Goal: Task Accomplishment & Management: Use online tool/utility

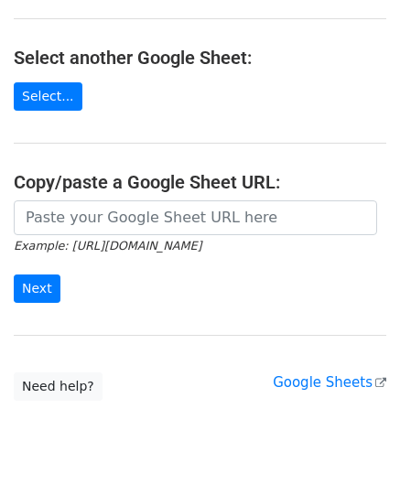
scroll to position [183, 0]
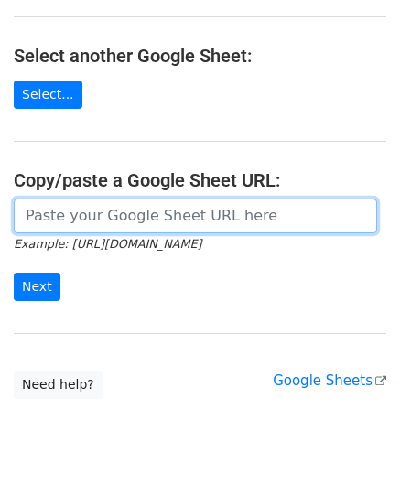
click at [118, 213] on input "url" at bounding box center [195, 215] width 363 height 35
paste input "https://docs.google.com/spreadsheets/d/1vbOoCaUBUKJ04inVy4wKy8UlMtJ5BzeNUbyxaOO…"
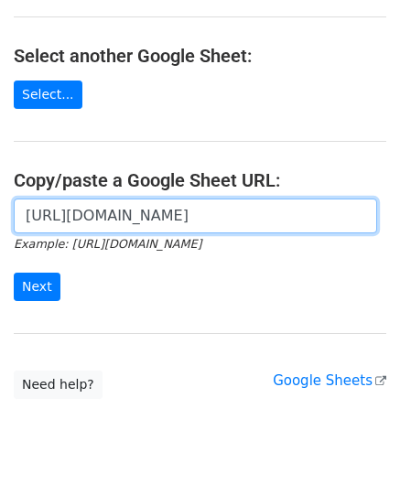
scroll to position [0, 407]
type input "https://docs.google.com/spreadsheets/d/1vbOoCaUBUKJ04inVy4wKy8UlMtJ5BzeNUbyxaOO…"
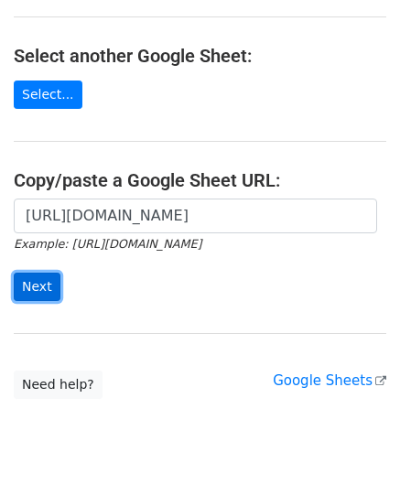
click at [37, 291] on input "Next" at bounding box center [37, 286] width 47 height 28
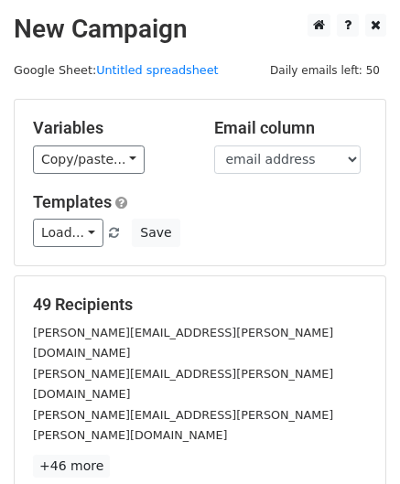
scroll to position [223, 0]
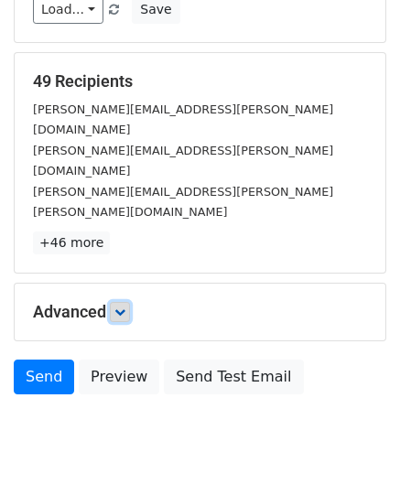
click at [123, 306] on icon at bounding box center [119, 311] width 11 height 11
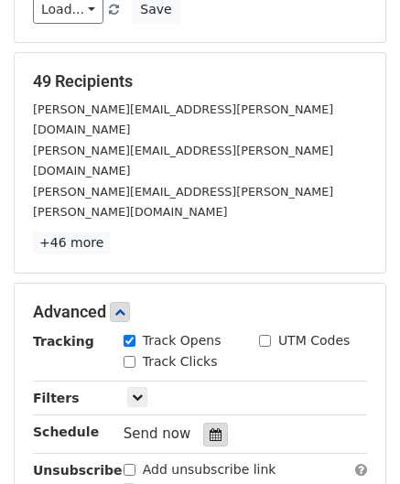
click at [209, 428] on icon at bounding box center [215, 434] width 12 height 13
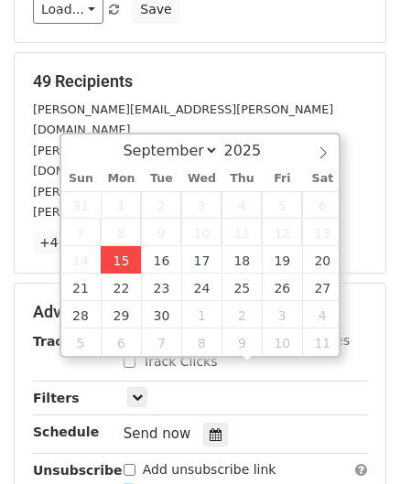
type input "[DATE] 12:00"
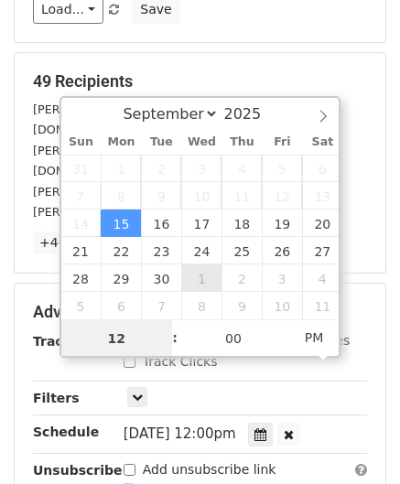
paste input "1"
type input "11"
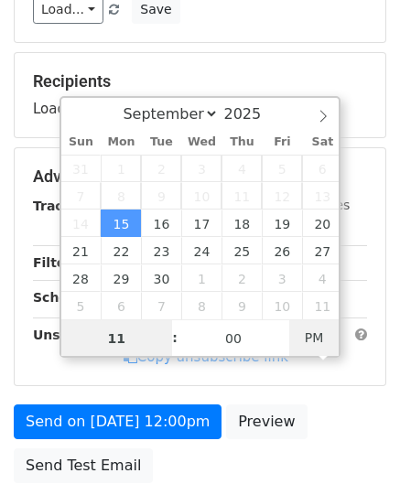
type input "[DATE] 11:00"
click at [312, 330] on span "PM" at bounding box center [314, 337] width 50 height 37
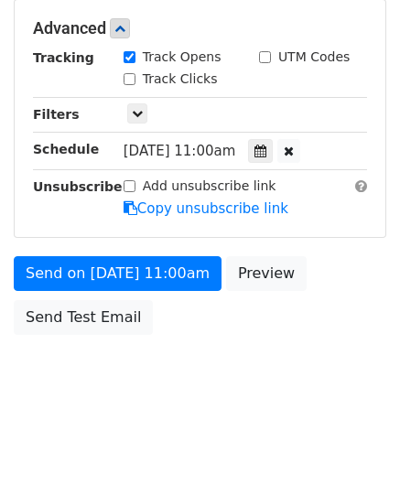
scroll to position [444, 0]
